Goal: Check status

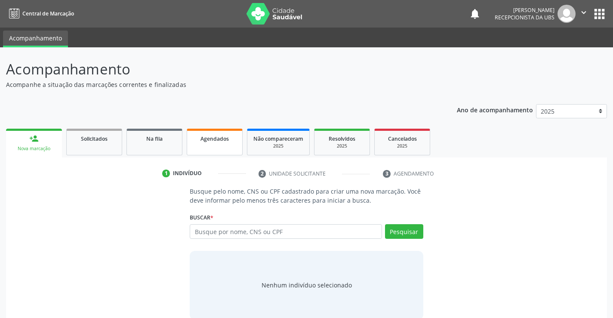
click at [200, 143] on link "Agendados" at bounding box center [215, 142] width 56 height 27
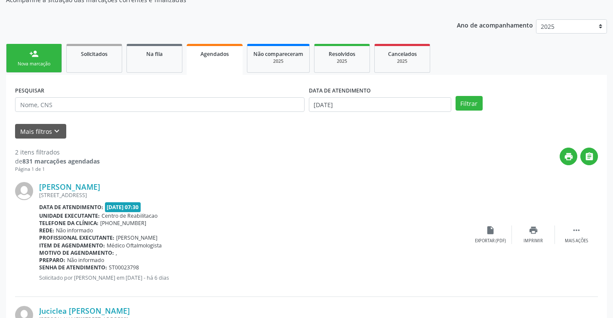
scroll to position [129, 0]
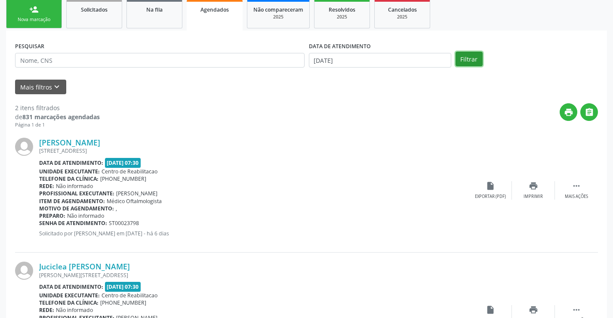
click at [467, 61] on button "Filtrar" at bounding box center [469, 59] width 27 height 15
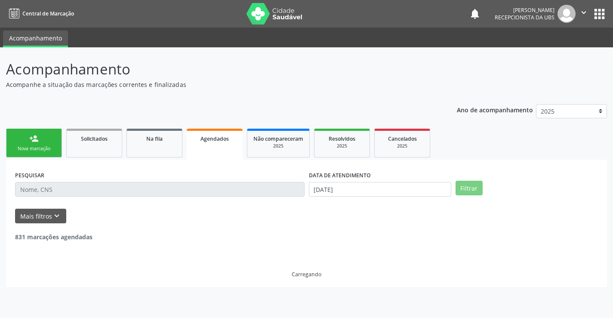
scroll to position [0, 0]
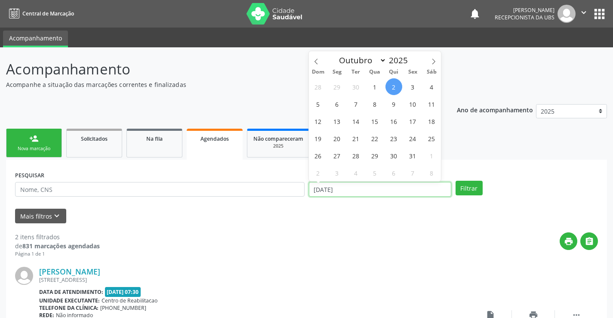
drag, startPoint x: 373, startPoint y: 185, endPoint x: 346, endPoint y: 192, distance: 27.9
click at [346, 192] on input "[DATE]" at bounding box center [380, 189] width 142 height 15
click at [339, 108] on span "6" at bounding box center [337, 103] width 17 height 17
type input "[DATE]"
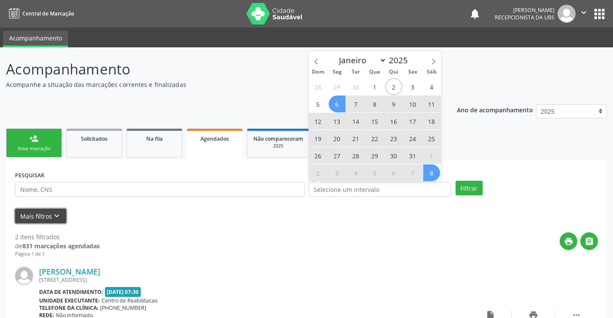
click at [56, 212] on icon "keyboard_arrow_down" at bounding box center [56, 215] width 9 height 9
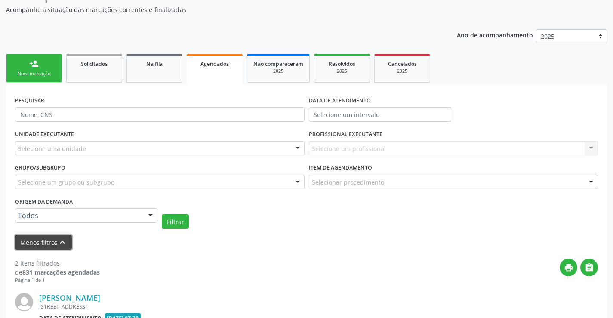
scroll to position [86, 0]
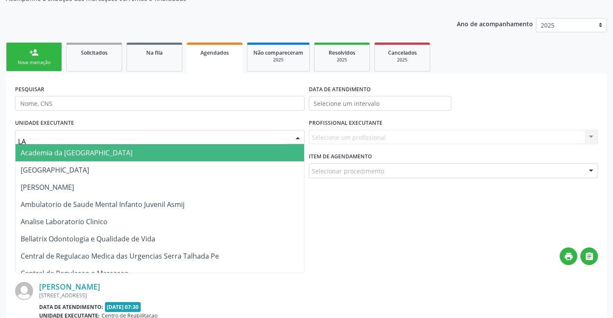
type input "LAB"
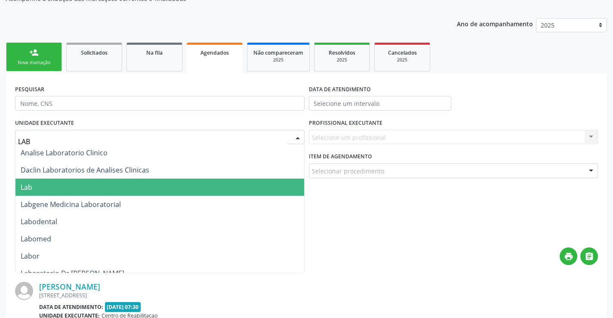
click at [69, 183] on span "Lab" at bounding box center [159, 187] width 289 height 17
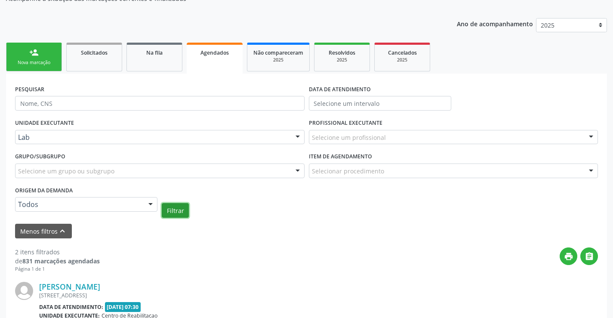
click at [169, 206] on button "Filtrar" at bounding box center [175, 210] width 27 height 15
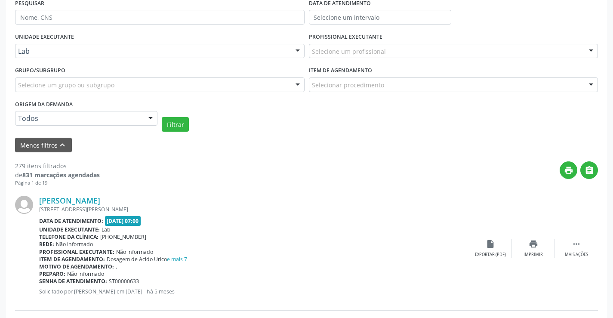
scroll to position [0, 0]
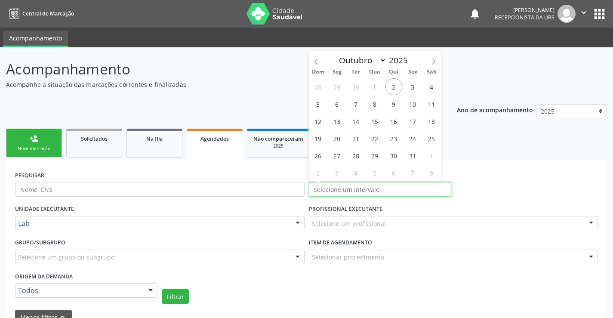
click at [389, 188] on input "text" at bounding box center [380, 189] width 142 height 15
click at [334, 104] on span "6" at bounding box center [337, 103] width 17 height 17
type input "[DATE]"
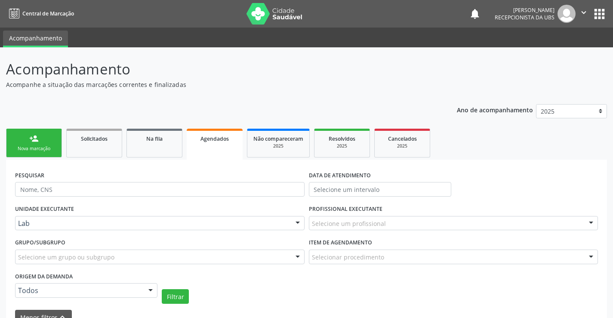
click at [508, 173] on div "PESQUISAR DATA DE ATENDIMENTO" at bounding box center [306, 186] width 587 height 34
click at [415, 189] on input "text" at bounding box center [380, 189] width 142 height 15
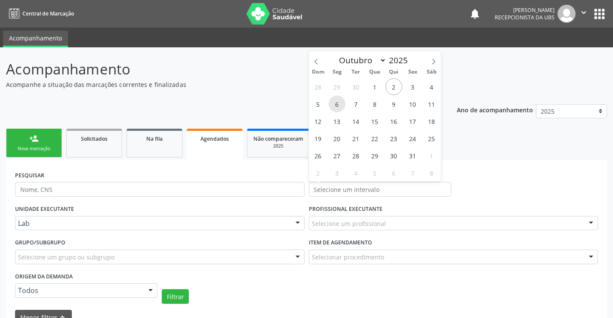
click at [342, 105] on span "6" at bounding box center [337, 103] width 17 height 17
type input "[DATE]"
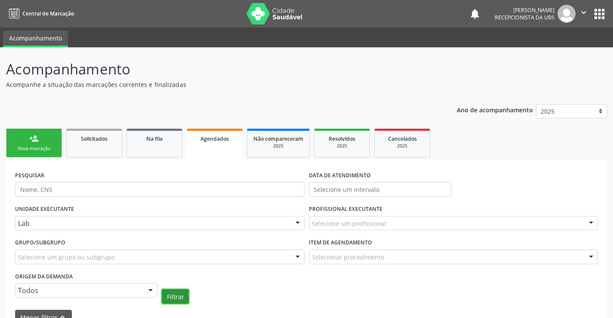
click at [173, 294] on button "Filtrar" at bounding box center [175, 296] width 27 height 15
click at [354, 187] on input "text" at bounding box center [380, 189] width 142 height 15
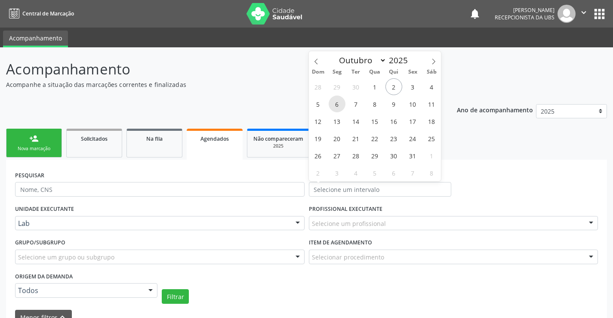
click at [334, 105] on span "6" at bounding box center [337, 103] width 17 height 17
type input "[DATE]"
click at [334, 105] on span "6" at bounding box center [337, 103] width 17 height 17
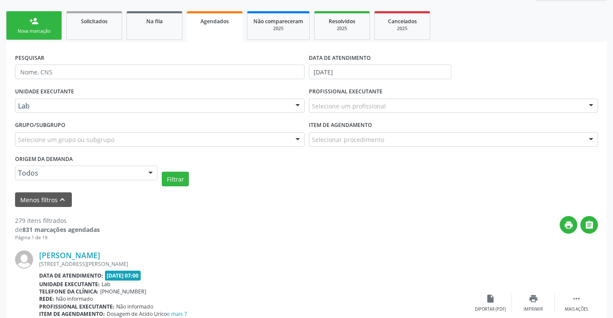
scroll to position [129, 0]
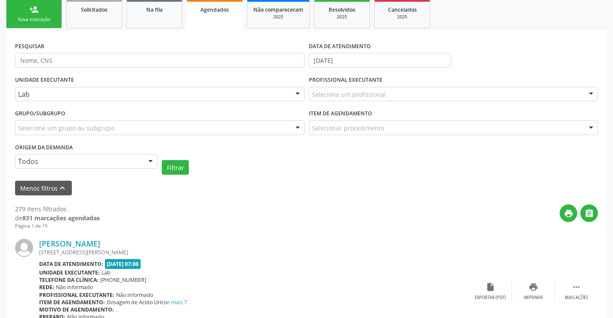
click at [180, 157] on div "UNIDADE EXECUTANTE Lab Todos as unidades 3 Grupamento de Bombeiros Abfisio [PER…" at bounding box center [306, 124] width 587 height 101
click at [182, 165] on button "Filtrar" at bounding box center [175, 167] width 27 height 15
click at [586, 212] on icon "" at bounding box center [589, 213] width 9 height 9
click at [566, 216] on icon "print" at bounding box center [568, 213] width 9 height 9
